Goal: Task Accomplishment & Management: Manage account settings

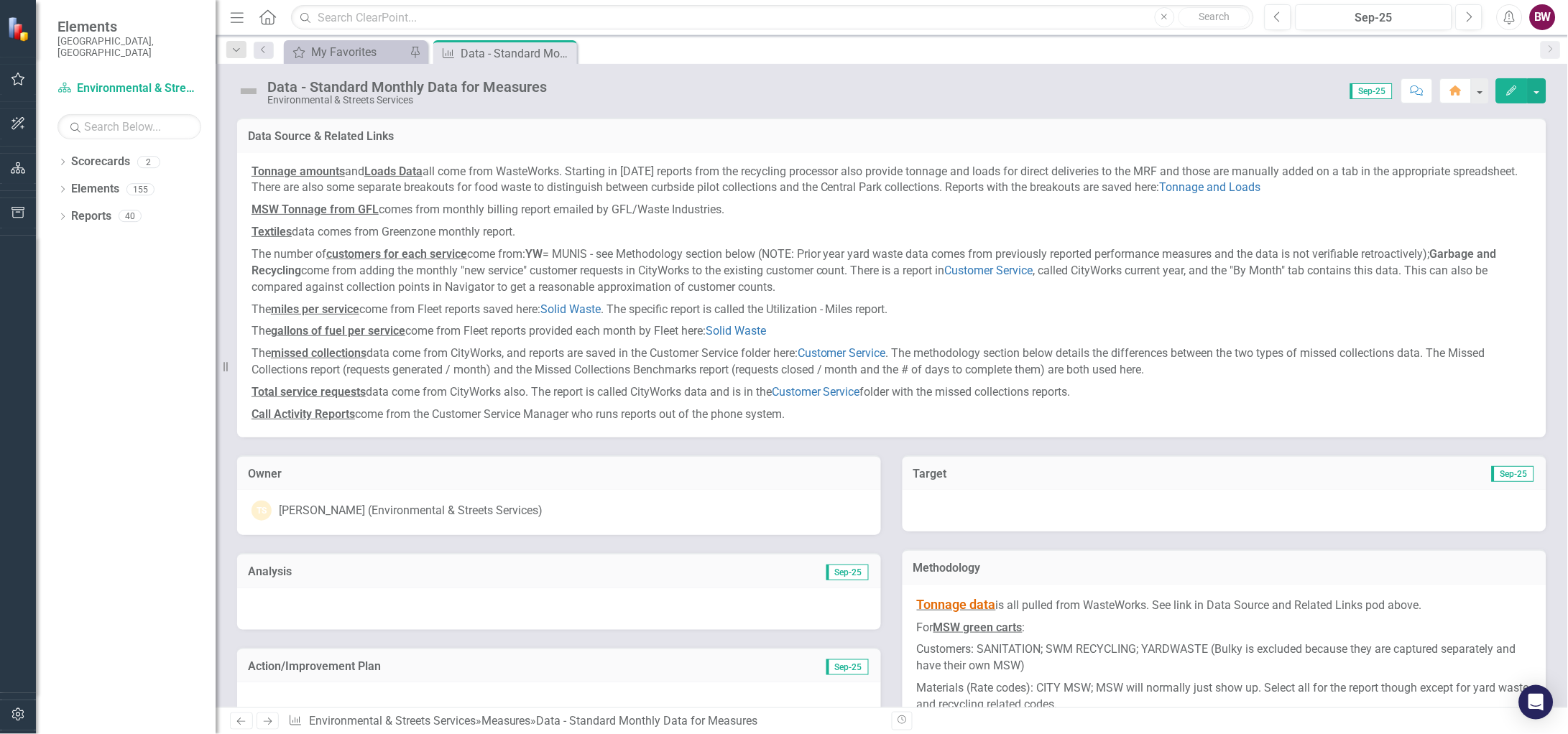
scroll to position [727, 0]
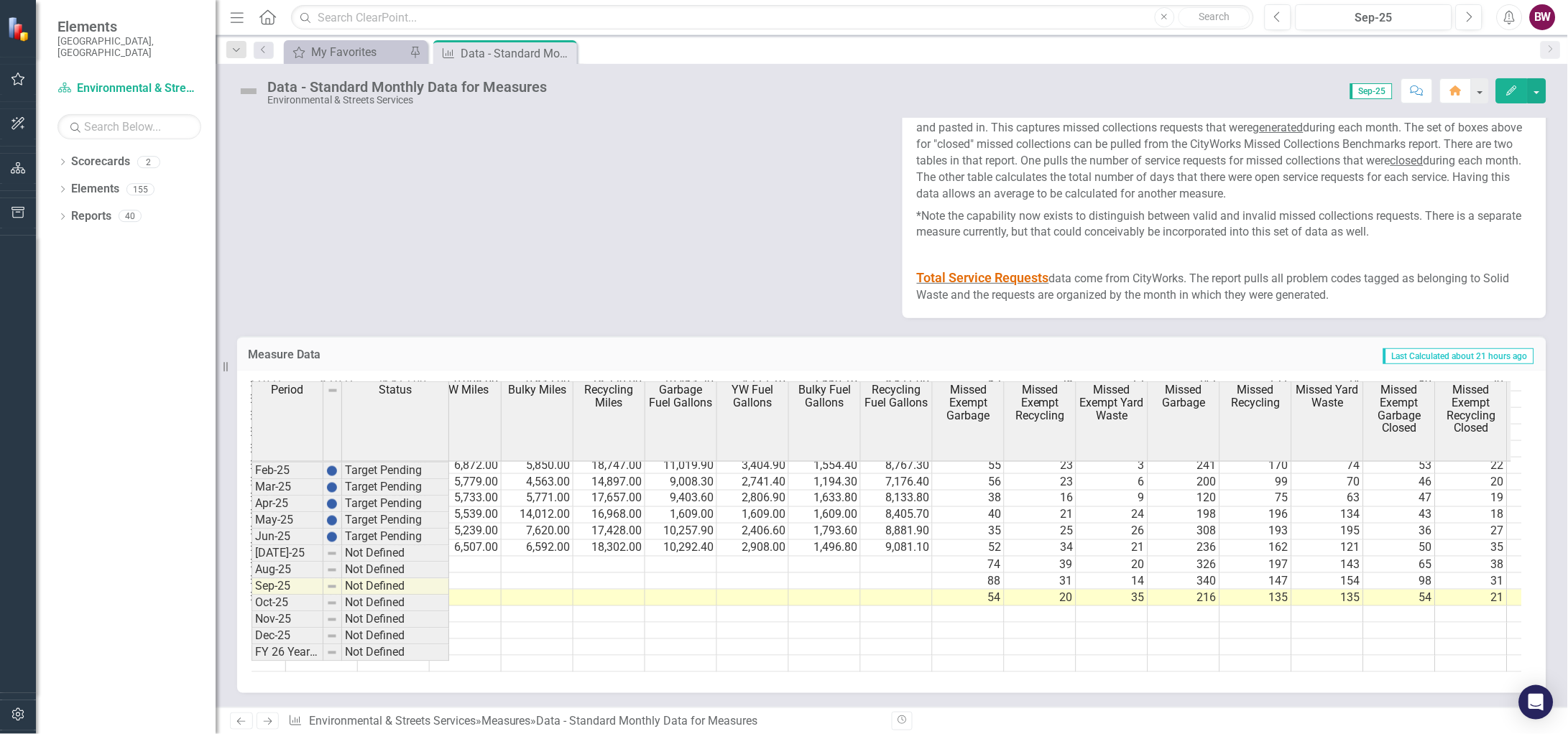
drag, startPoint x: 1031, startPoint y: 661, endPoint x: 1071, endPoint y: 665, distance: 40.2
click at [1071, 665] on div "Recycling Loads Yard Waste Loads Bulky Loads Garbage Trucks Extra Daily Loads R…" at bounding box center [886, 527] width 1271 height 291
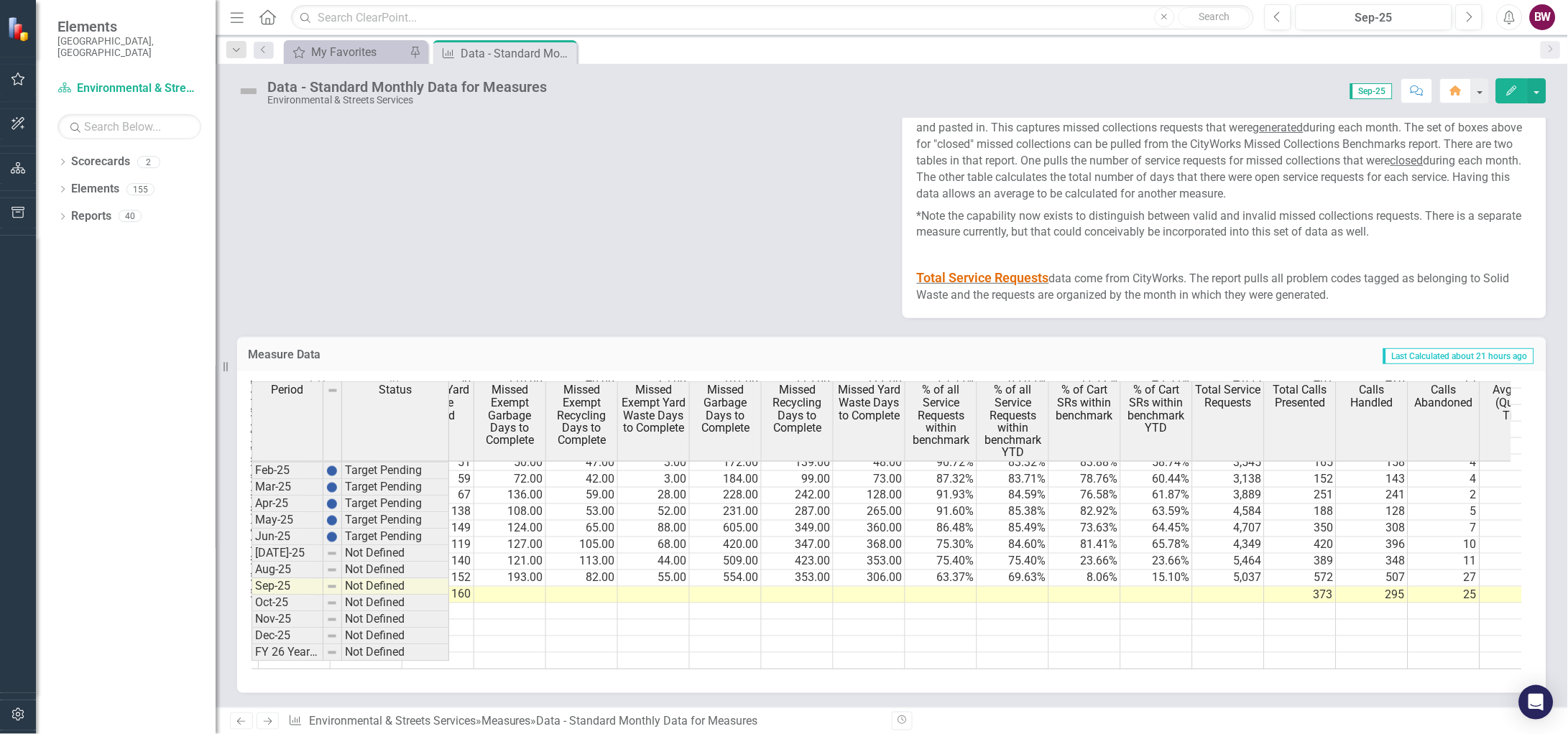
scroll to position [0, 2923]
click at [945, 590] on td at bounding box center [939, 598] width 72 height 17
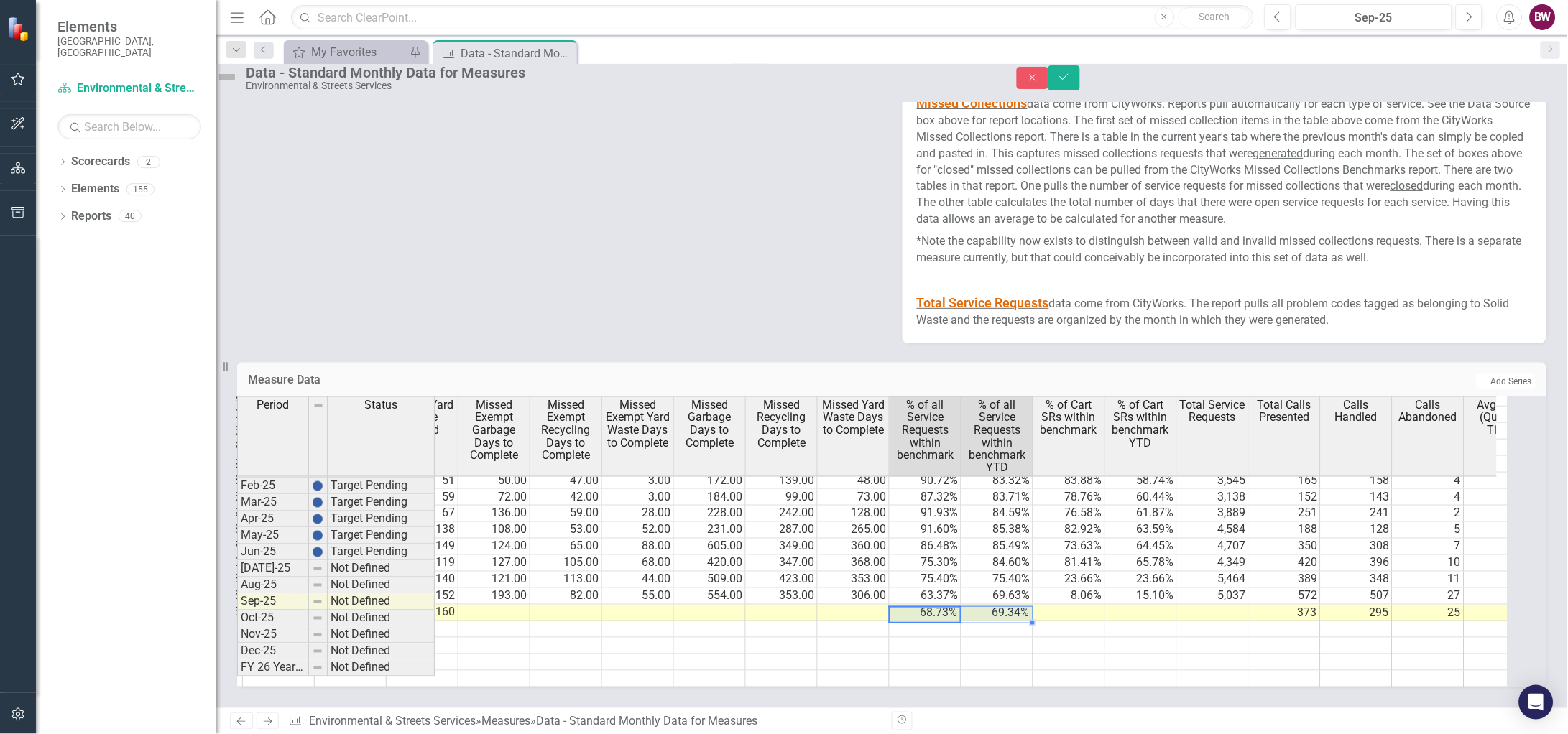
scroll to position [727, 0]
click at [1082, 605] on td at bounding box center [1069, 613] width 72 height 17
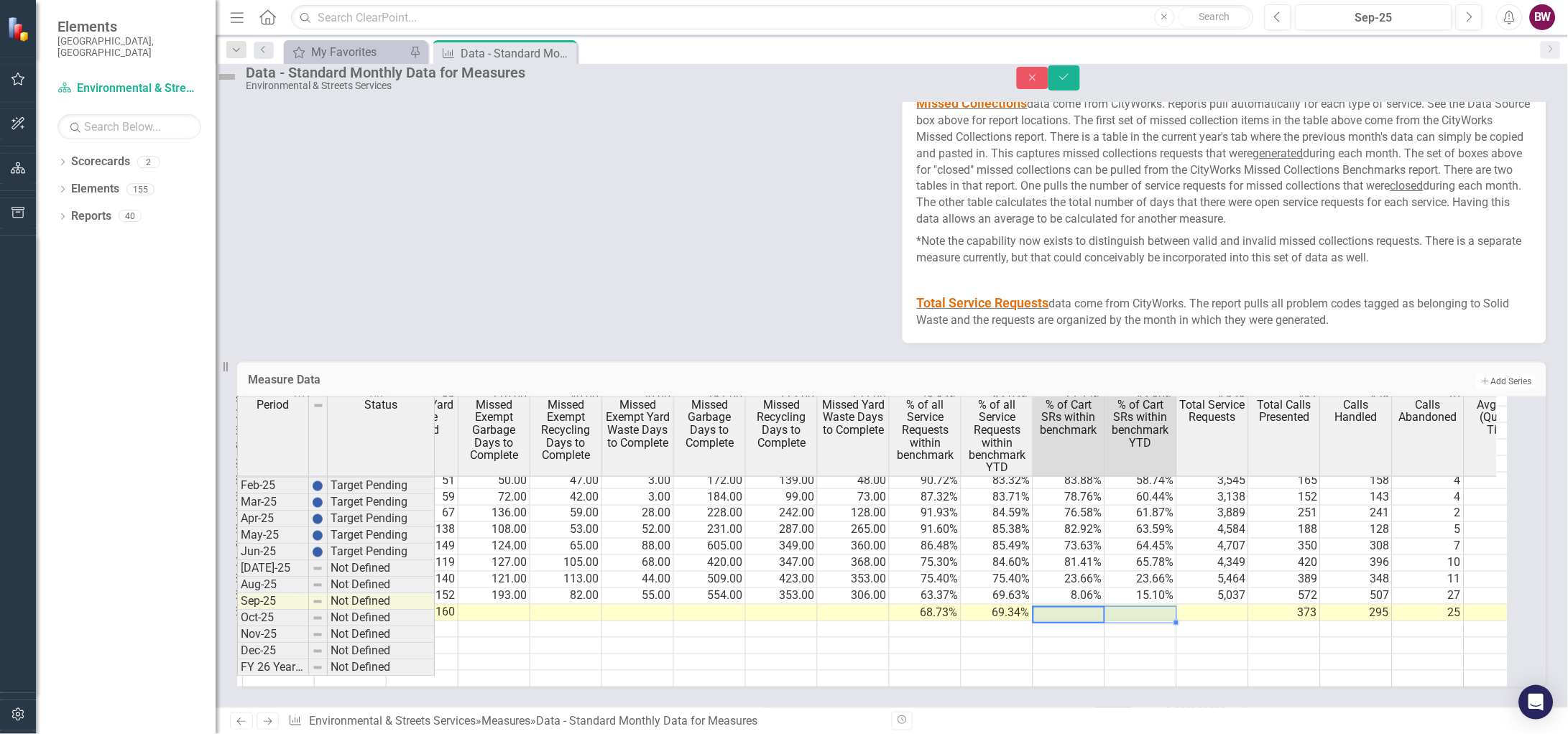
type textarea "30.80"
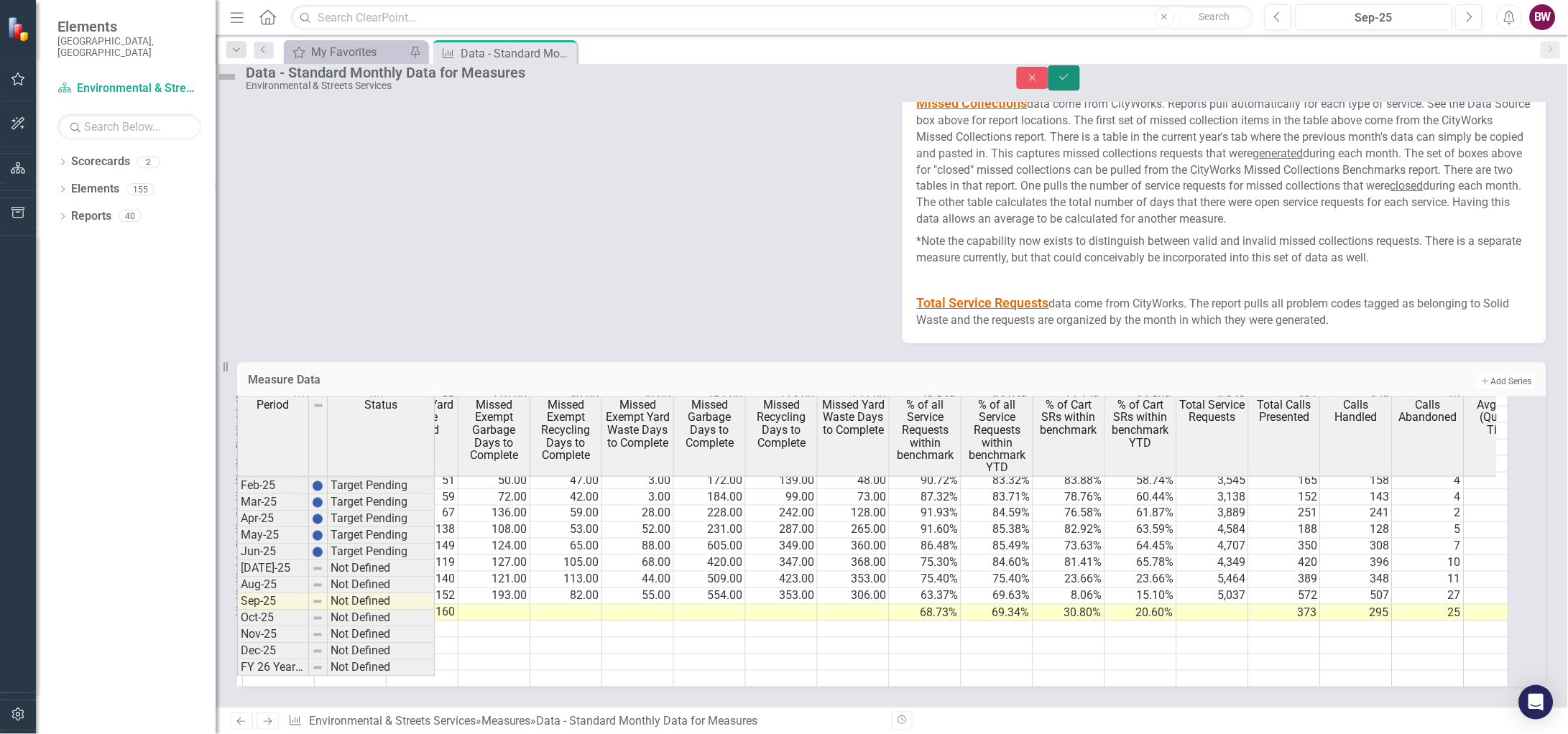
click at [1071, 80] on icon "Save" at bounding box center [1065, 77] width 13 height 10
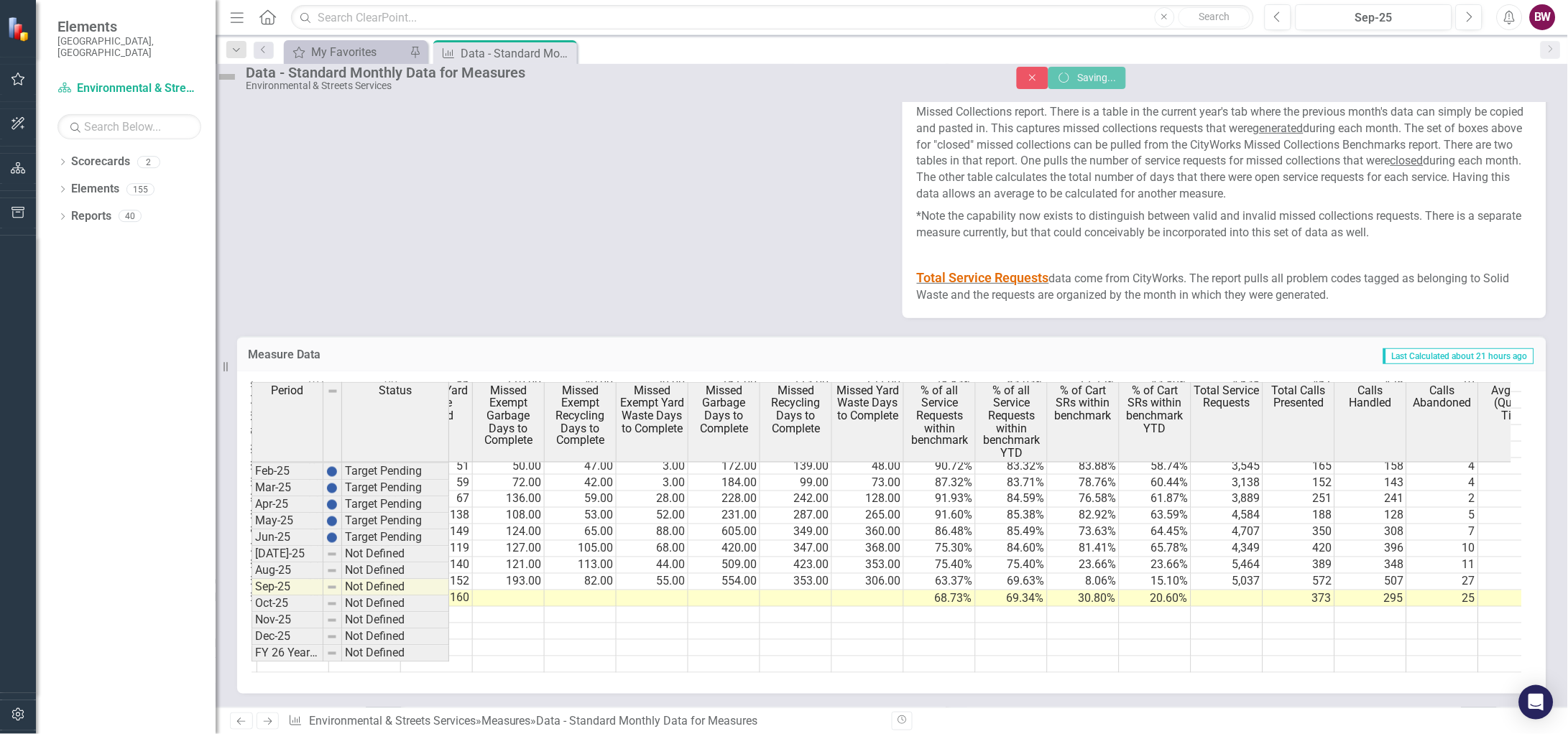
click at [1239, 590] on td at bounding box center [1227, 599] width 72 height 17
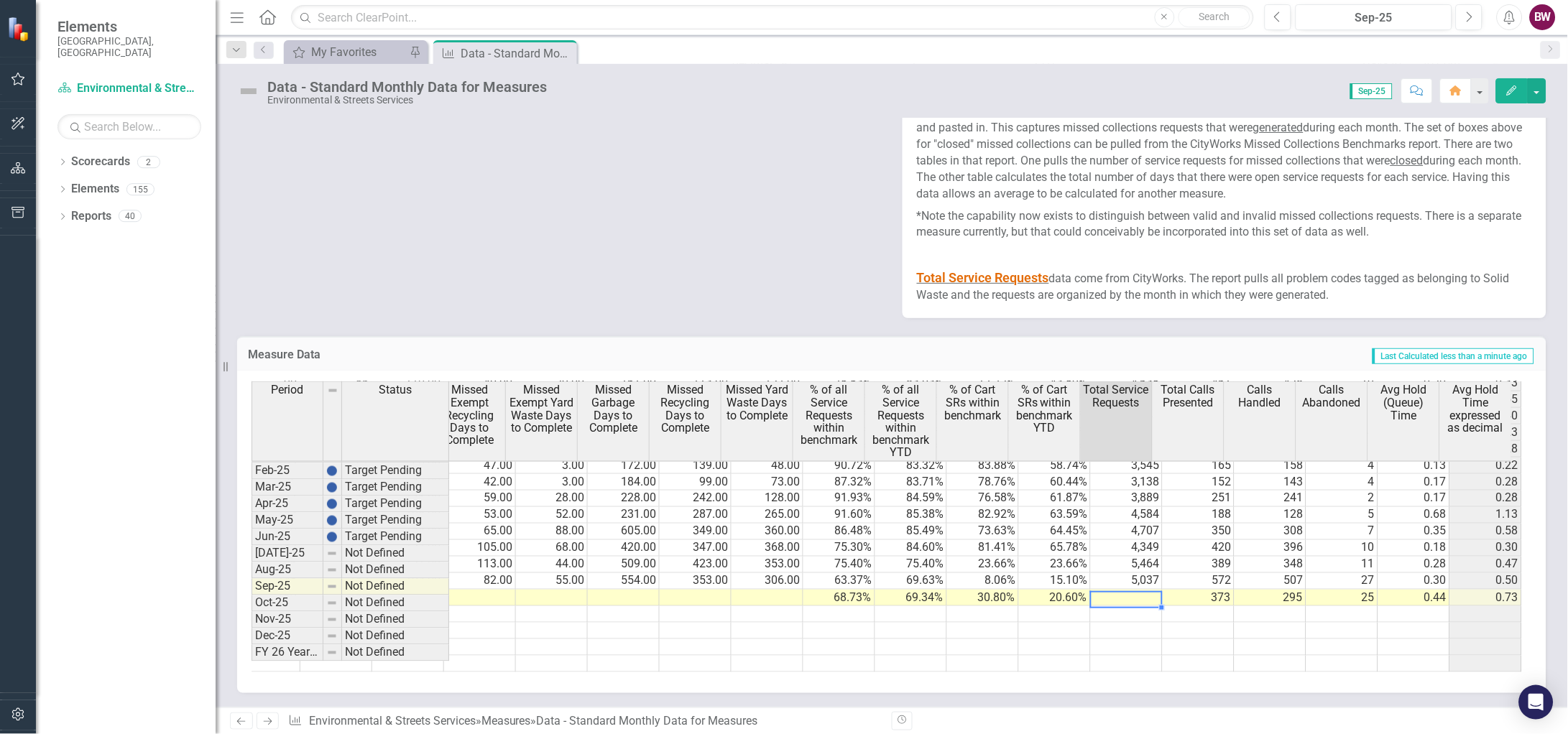
click at [1118, 590] on td at bounding box center [1127, 598] width 72 height 17
click at [992, 573] on td "8.06%" at bounding box center [983, 581] width 72 height 17
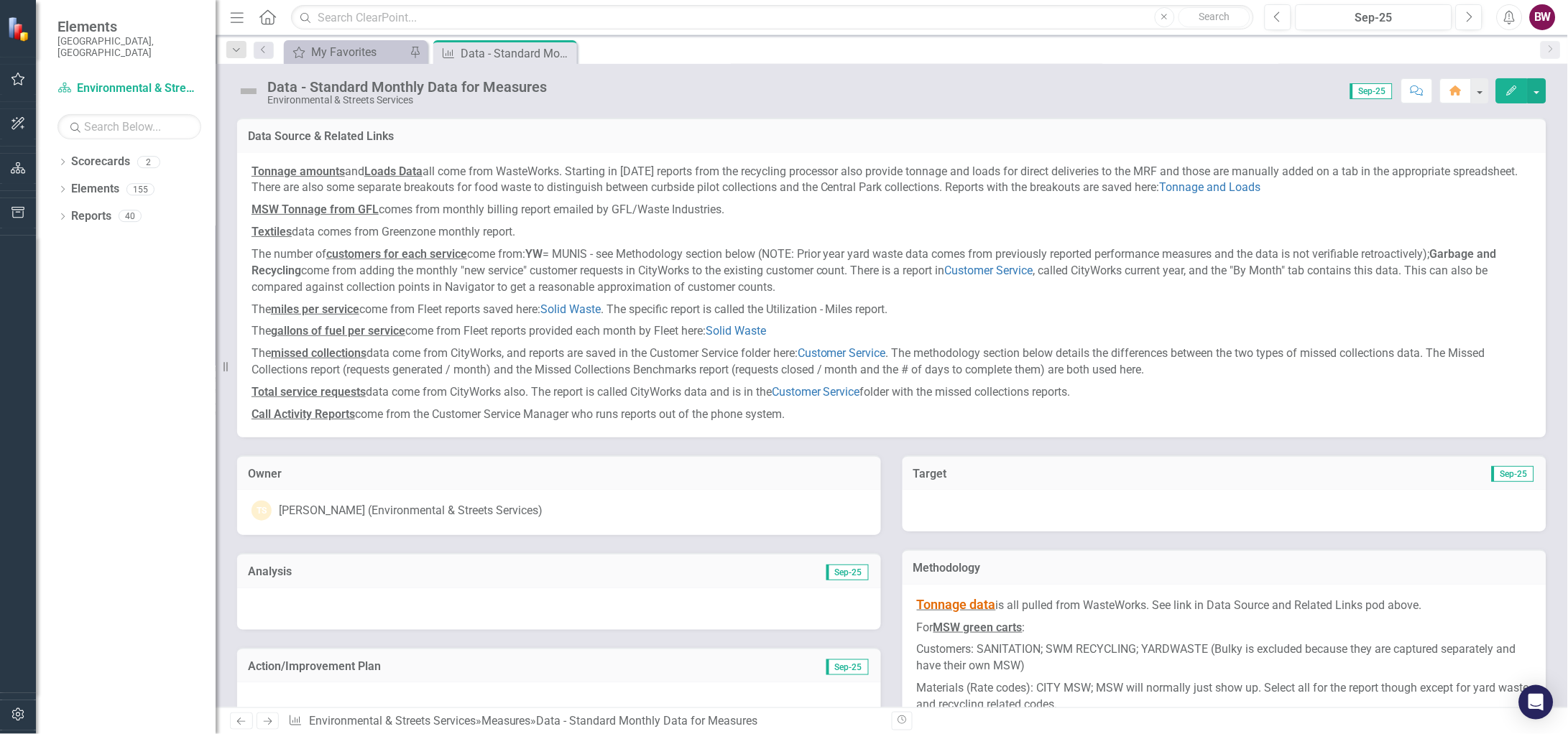
scroll to position [727, 0]
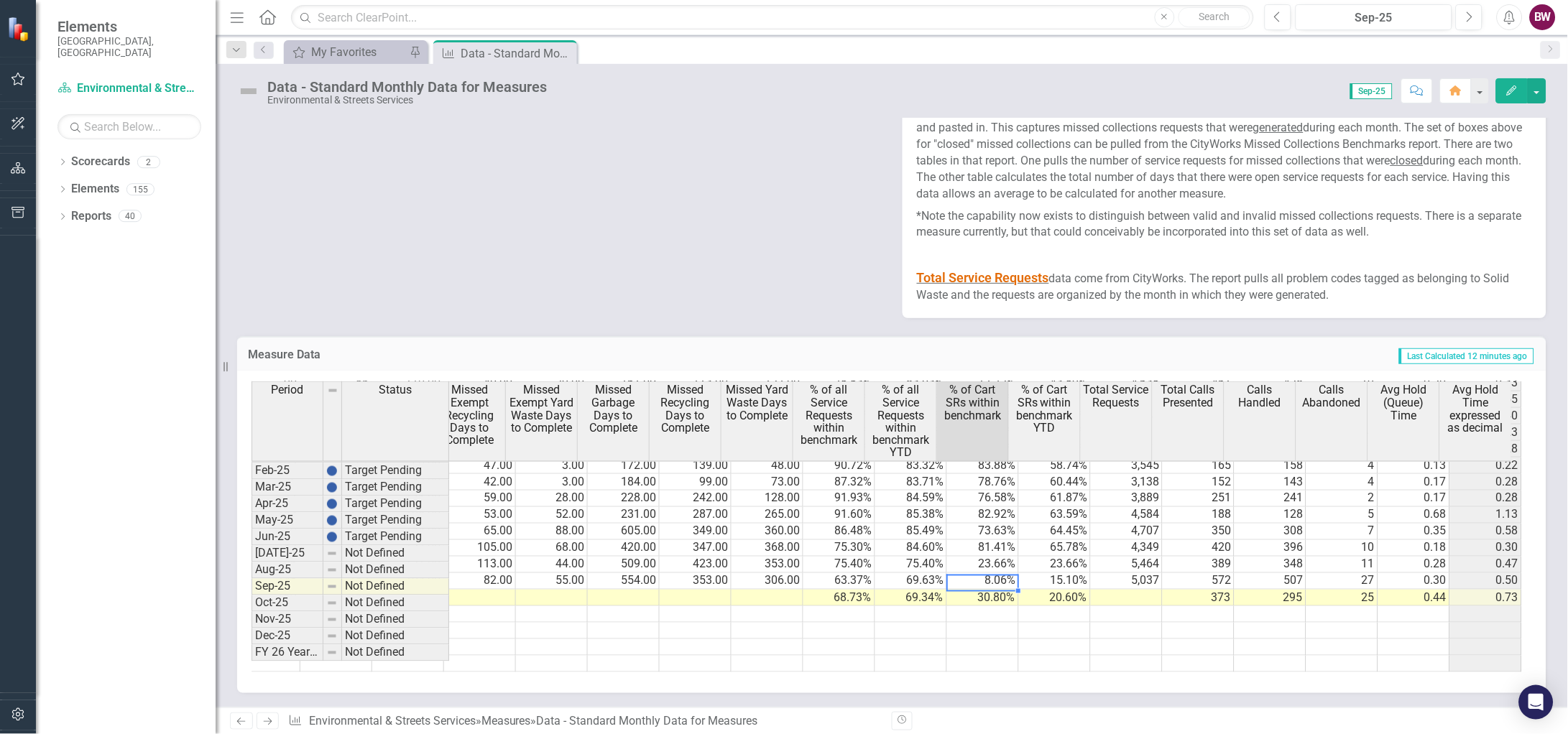
click at [1124, 590] on td at bounding box center [1127, 598] width 72 height 17
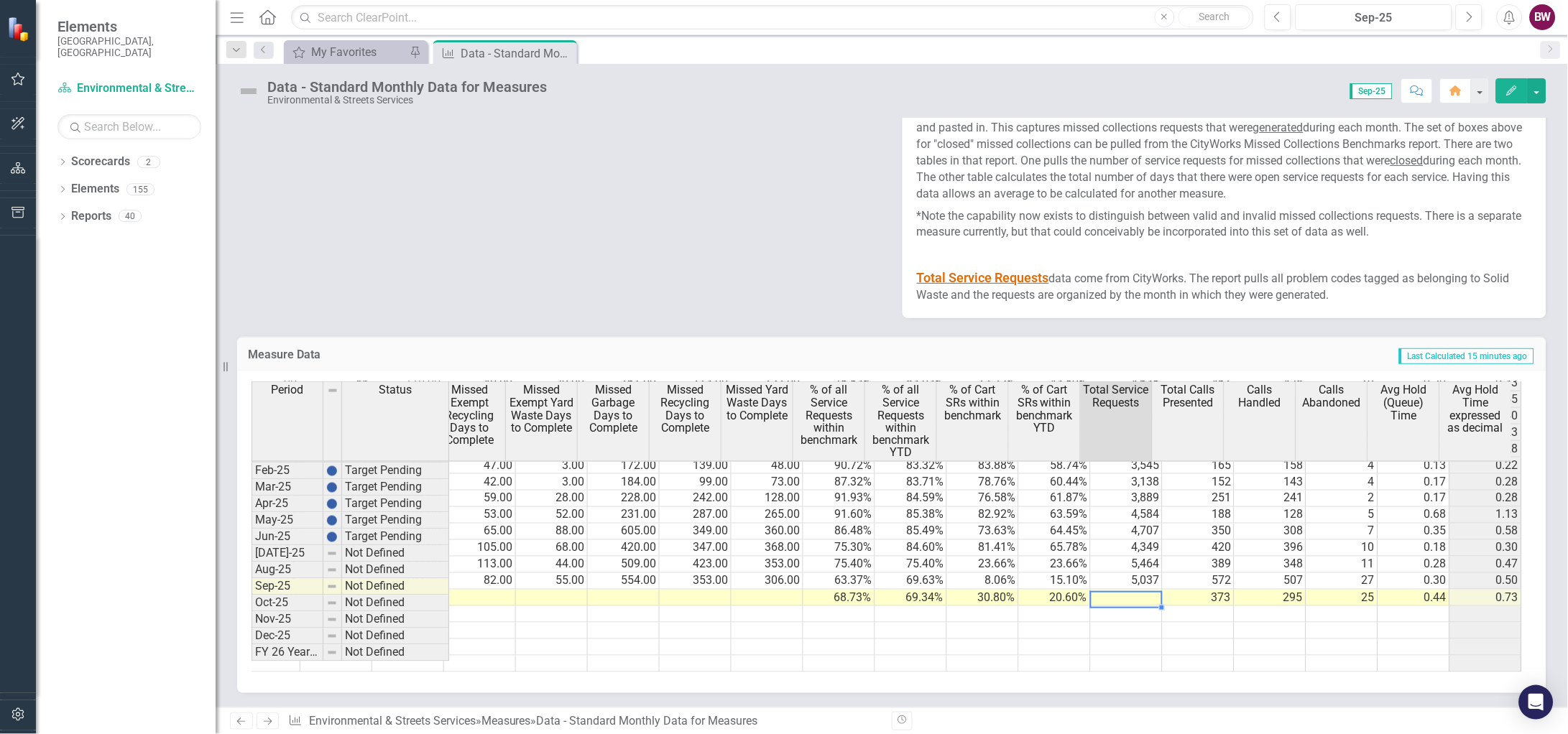
click at [1120, 590] on td at bounding box center [1127, 598] width 72 height 17
drag, startPoint x: 1225, startPoint y: 660, endPoint x: 951, endPoint y: 673, distance: 274.3
click at [951, 673] on div "Missed Garbage Missed Recycling Missed Yard Waste Missed Exempt Garbage Closed …" at bounding box center [891, 532] width 1309 height 323
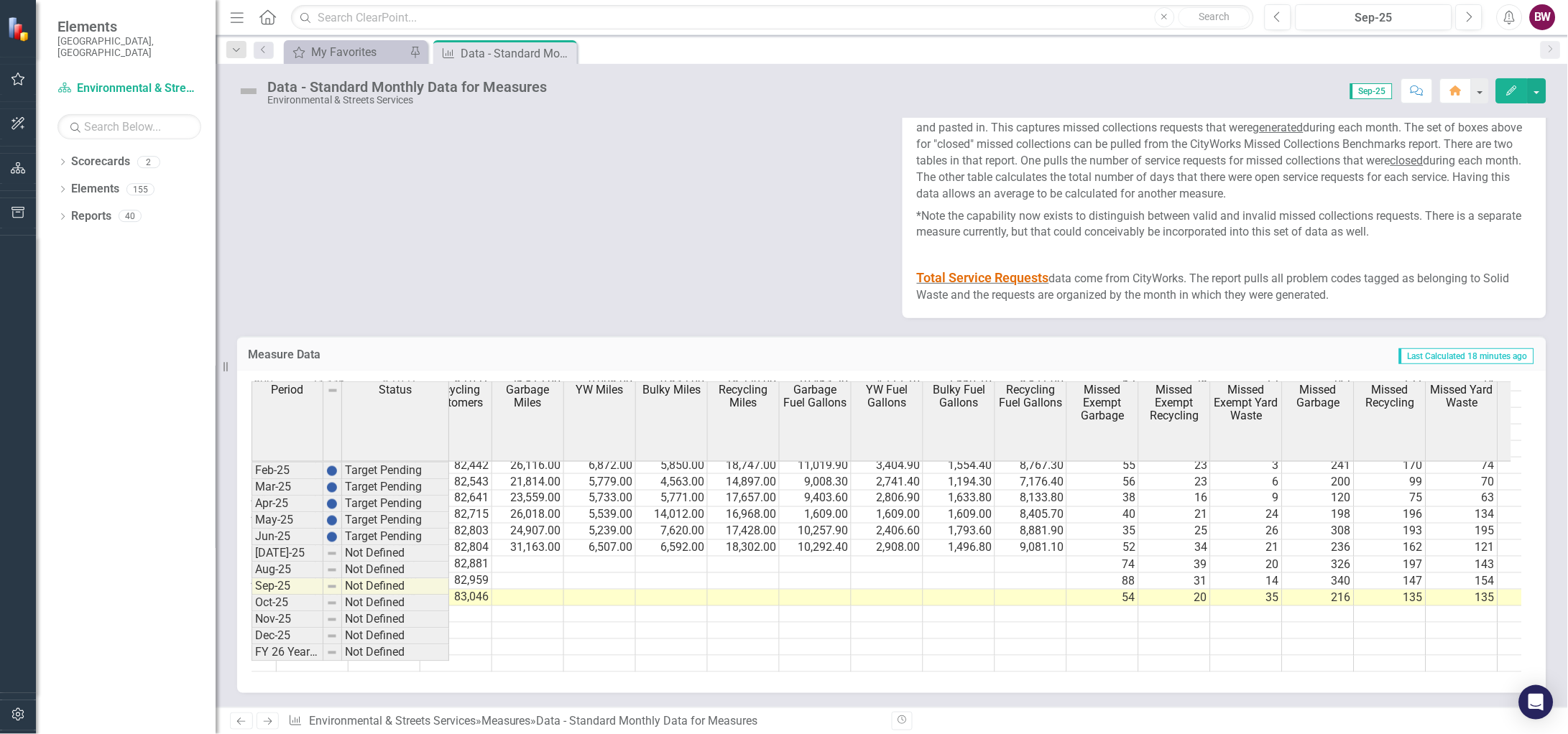
scroll to position [728, 1525]
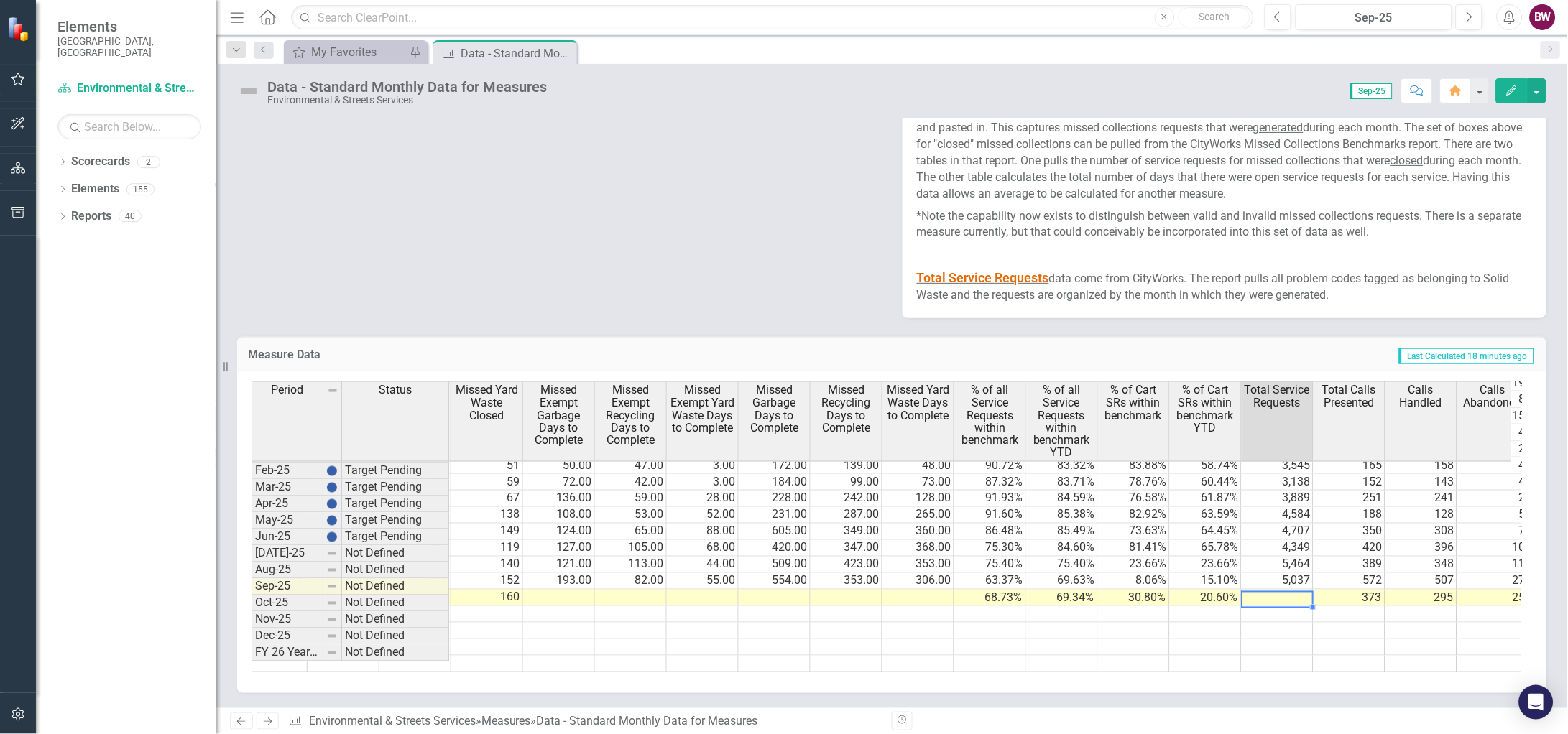
type textarea "4967"
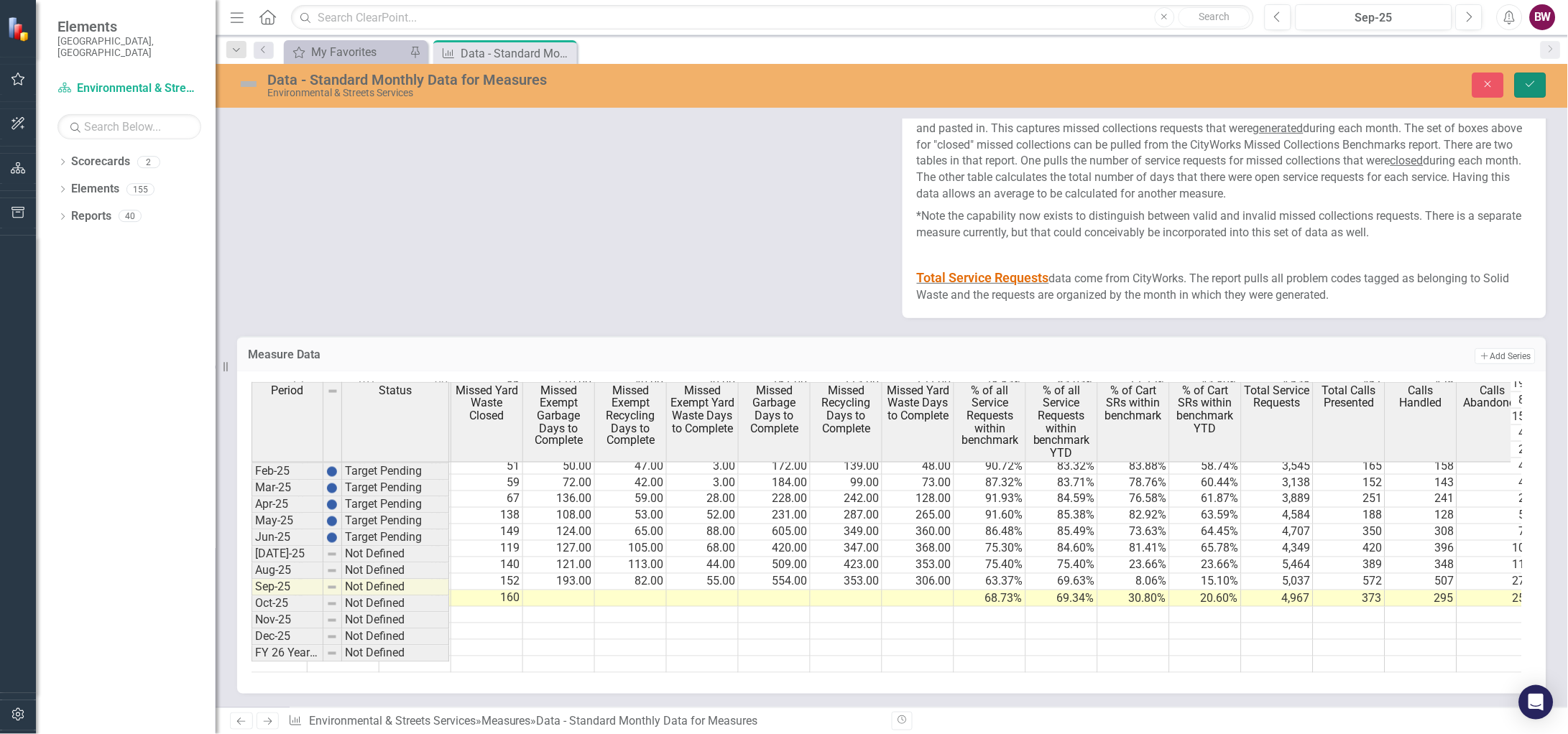
click at [1528, 88] on icon "Save" at bounding box center [1531, 84] width 13 height 10
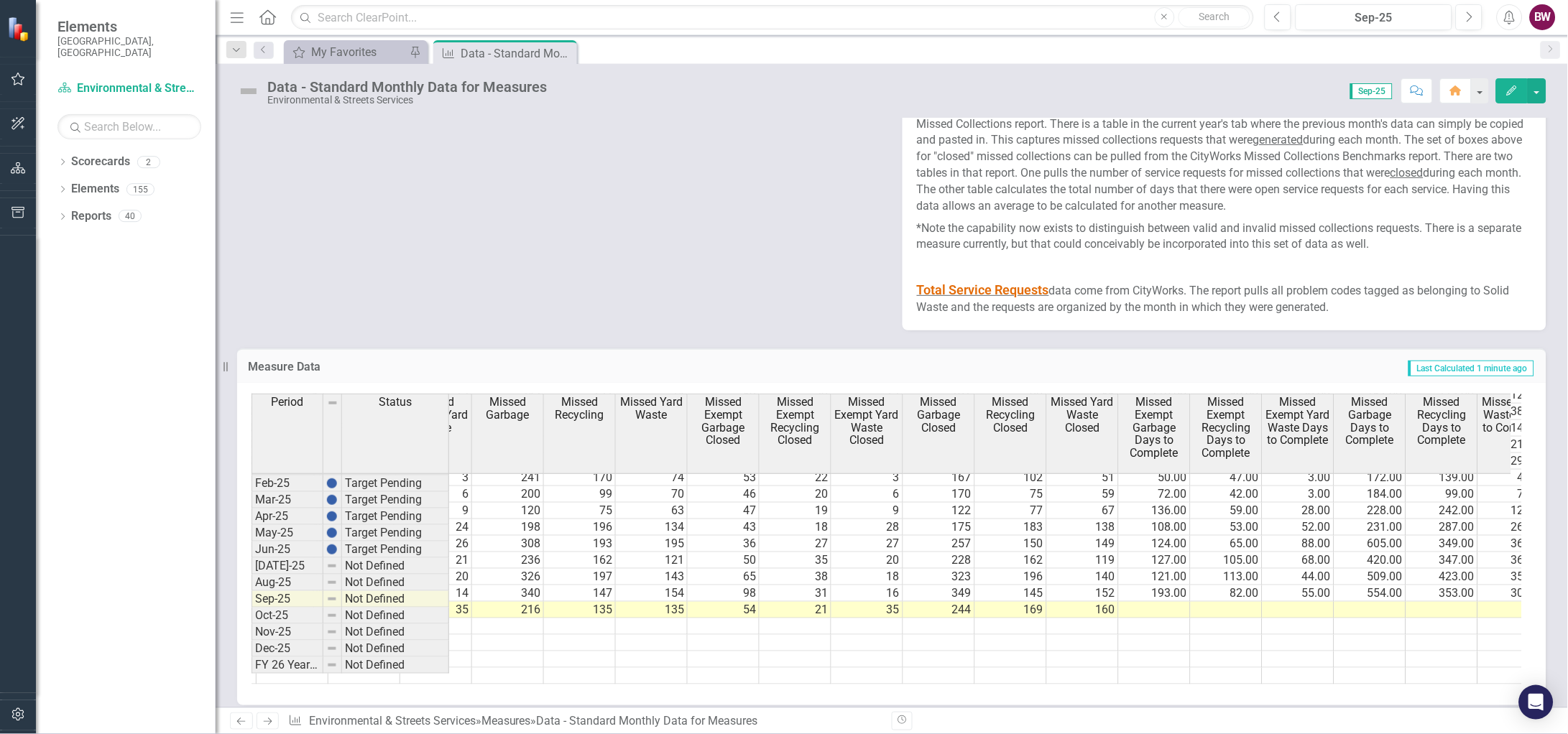
click at [1152, 618] on td at bounding box center [1155, 610] width 72 height 17
click at [1148, 612] on td at bounding box center [1155, 610] width 72 height 17
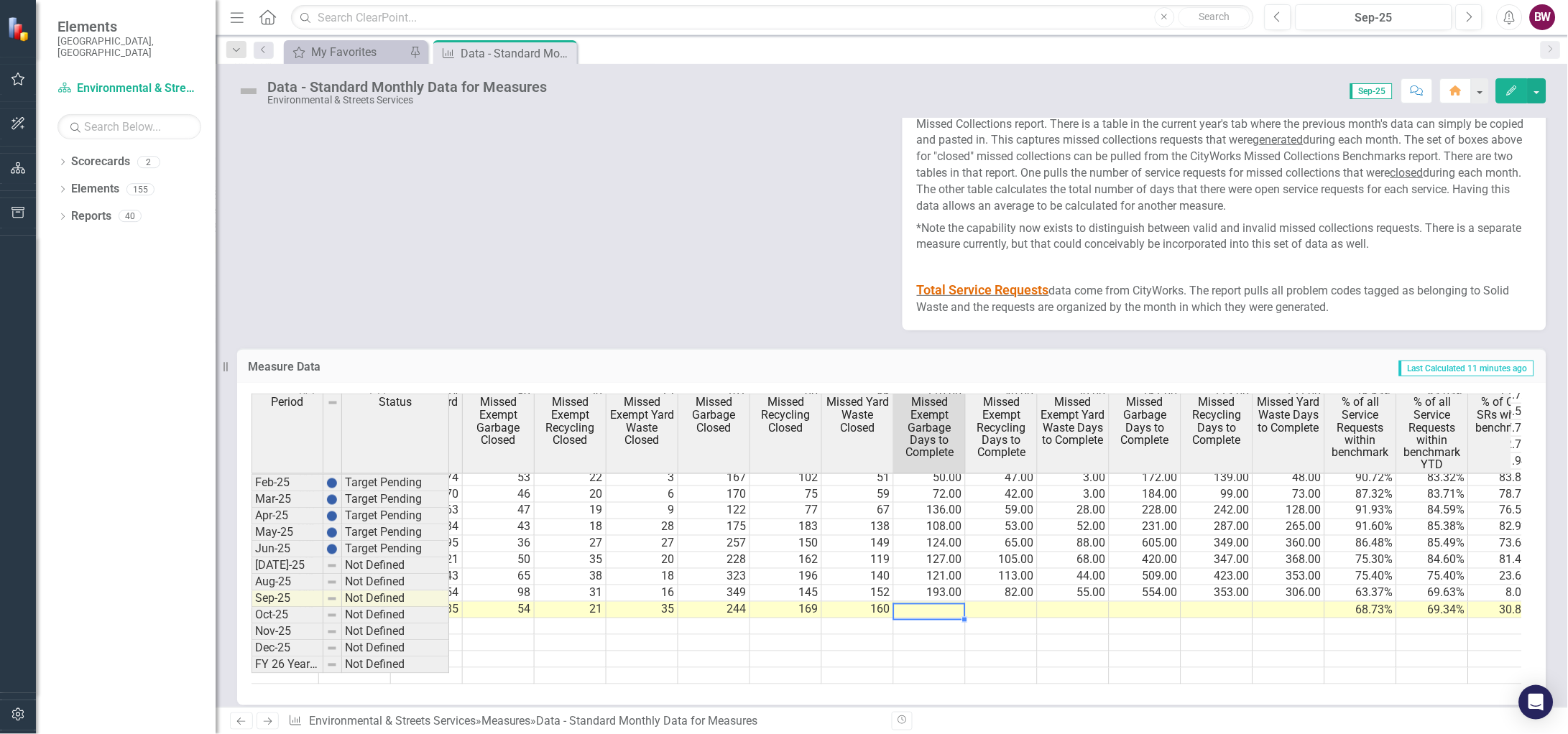
scroll to position [0, 2492]
